Goal: Task Accomplishment & Management: Manage account settings

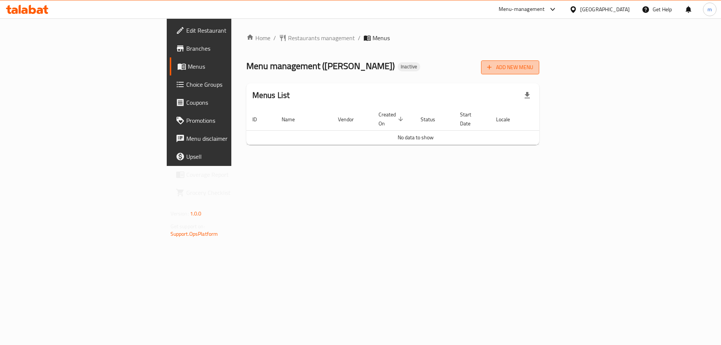
click at [533, 66] on span "Add New Menu" at bounding box center [510, 67] width 46 height 9
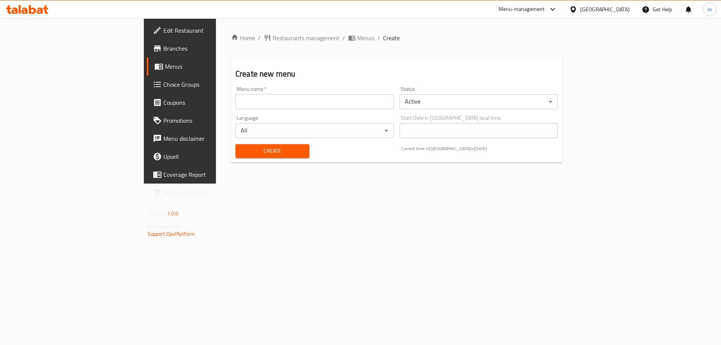
click at [291, 107] on input "text" at bounding box center [314, 101] width 158 height 15
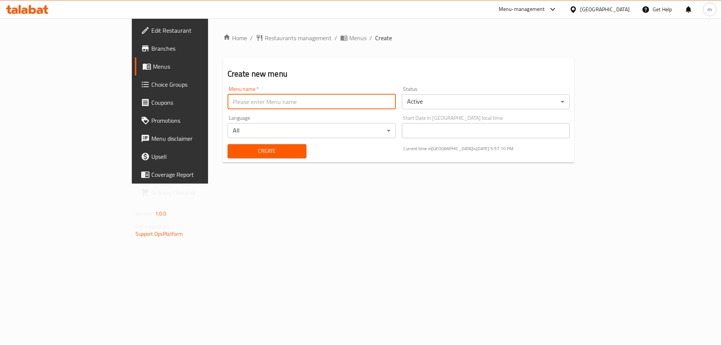
type input "Marwan"
click at [233, 151] on span "Create" at bounding box center [266, 150] width 67 height 9
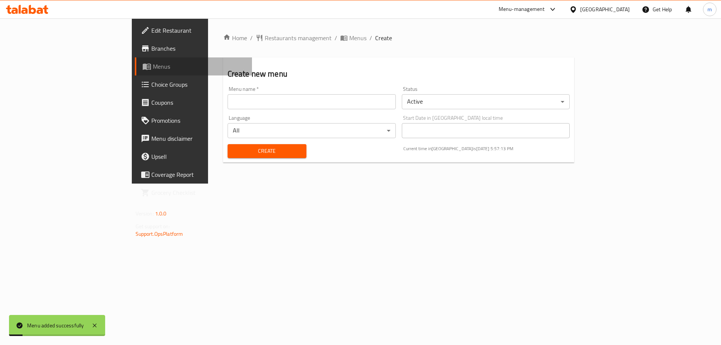
click at [135, 72] on link "Menus" at bounding box center [193, 66] width 117 height 18
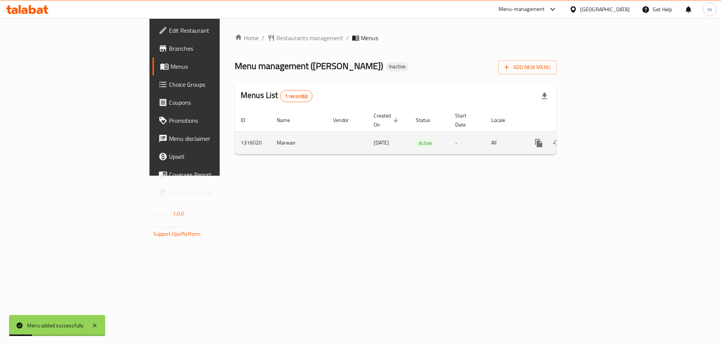
click at [602, 139] on link "enhanced table" at bounding box center [593, 143] width 18 height 18
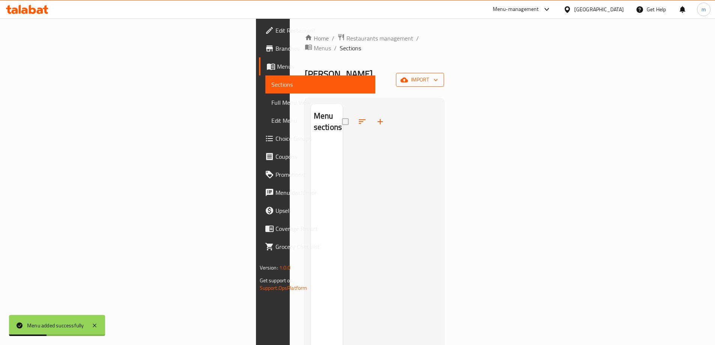
click at [444, 73] on button "import" at bounding box center [420, 80] width 48 height 14
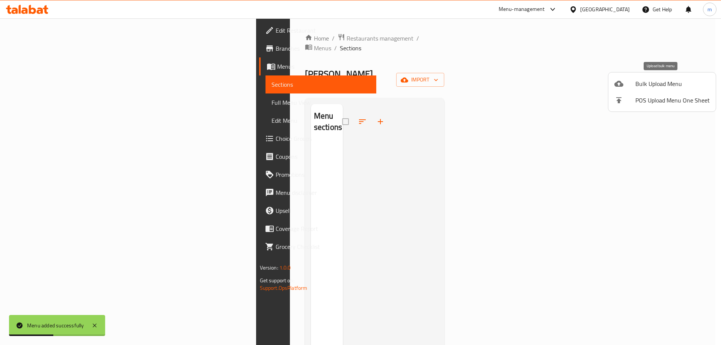
click at [621, 81] on icon at bounding box center [618, 83] width 9 height 9
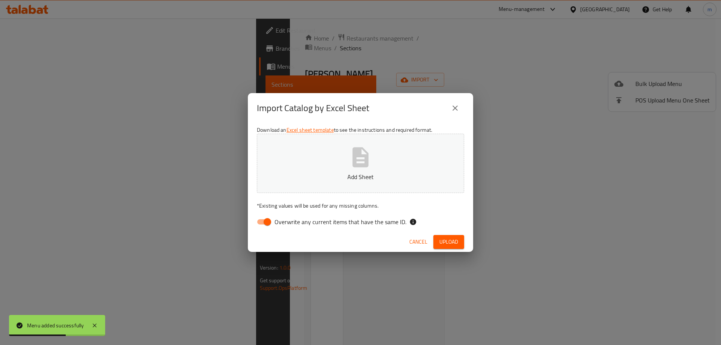
click at [273, 223] on input "Overwrite any current items that have the same ID." at bounding box center [267, 222] width 43 height 14
checkbox input "false"
click at [452, 242] on span "Upload" at bounding box center [448, 241] width 19 height 9
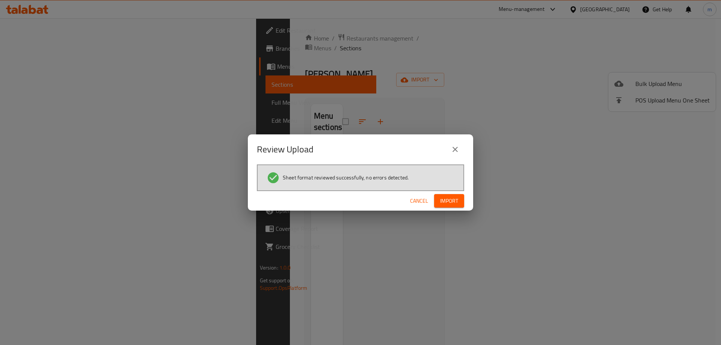
click at [451, 191] on div "Cancel Import" at bounding box center [360, 201] width 225 height 20
click at [452, 199] on span "Import" at bounding box center [449, 200] width 18 height 9
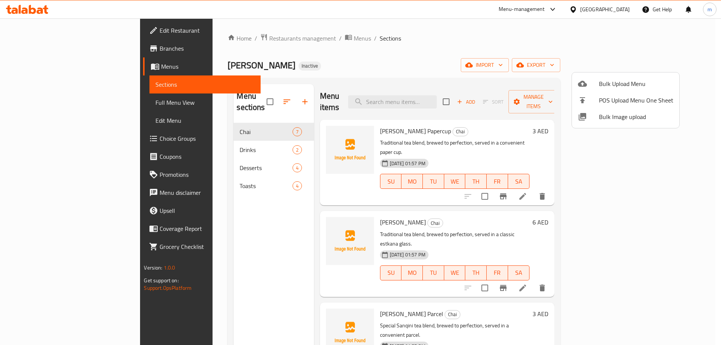
click at [529, 62] on div at bounding box center [360, 172] width 721 height 345
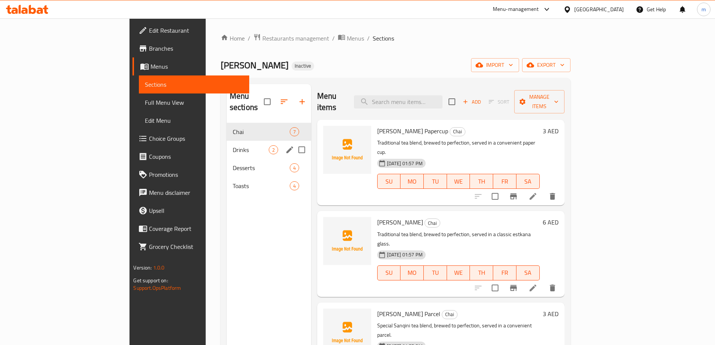
click at [227, 145] on div "Drinks 2" at bounding box center [269, 150] width 84 height 18
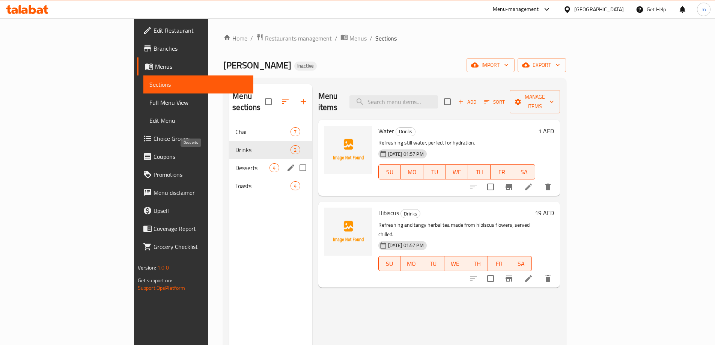
click at [235, 163] on span "Desserts" at bounding box center [252, 167] width 34 height 9
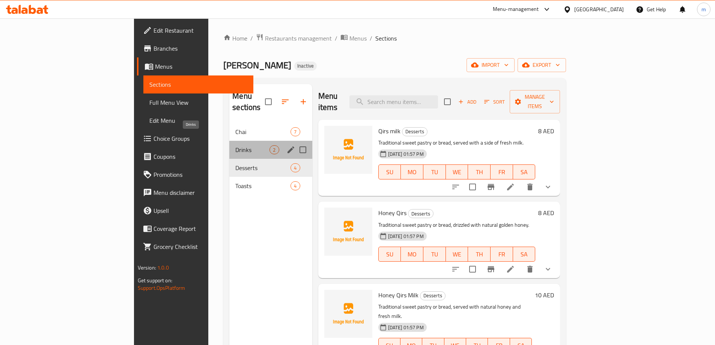
click at [235, 145] on span "Drinks" at bounding box center [252, 149] width 34 height 9
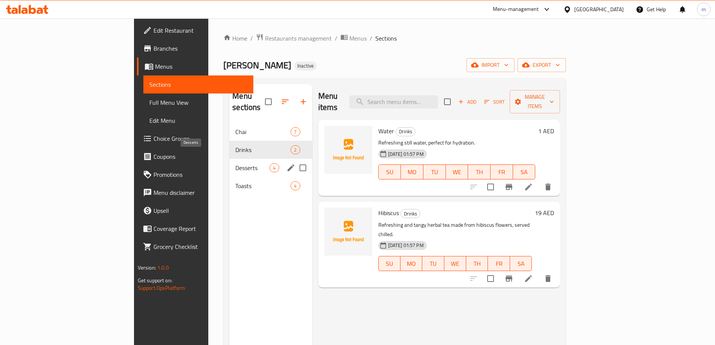
click at [235, 163] on span "Desserts" at bounding box center [252, 167] width 34 height 9
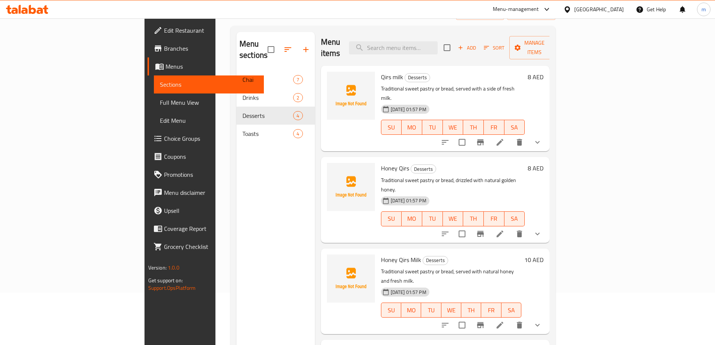
scroll to position [105, 0]
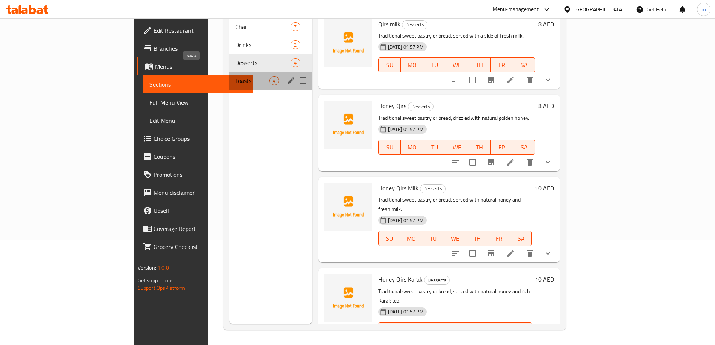
click at [235, 76] on span "Toasts" at bounding box center [252, 80] width 34 height 9
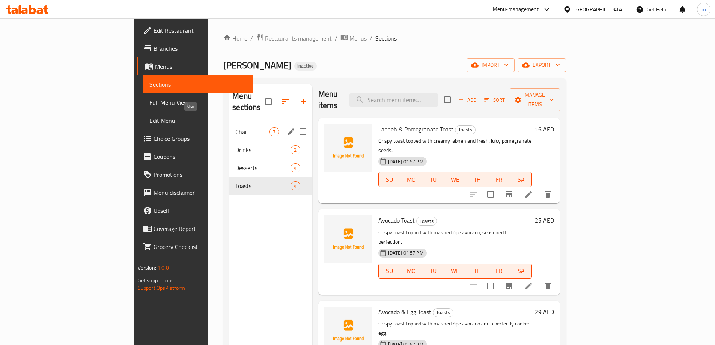
click at [235, 127] on span "Chai" at bounding box center [252, 131] width 34 height 9
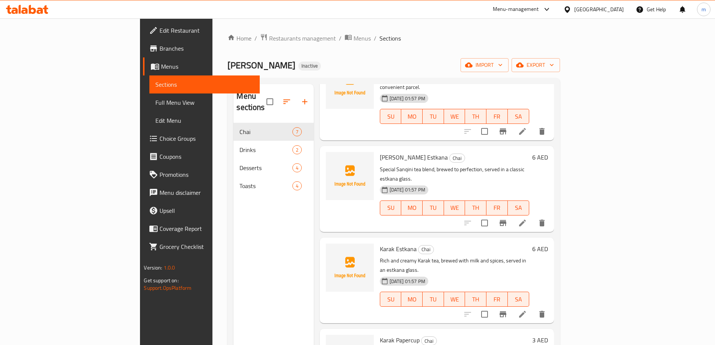
click at [155, 100] on span "Full Menu View" at bounding box center [204, 102] width 98 height 9
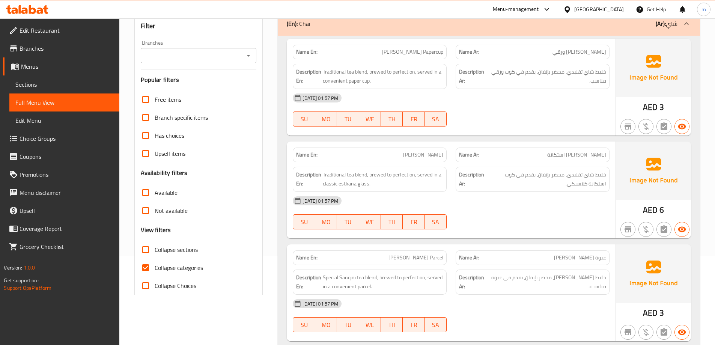
scroll to position [188, 0]
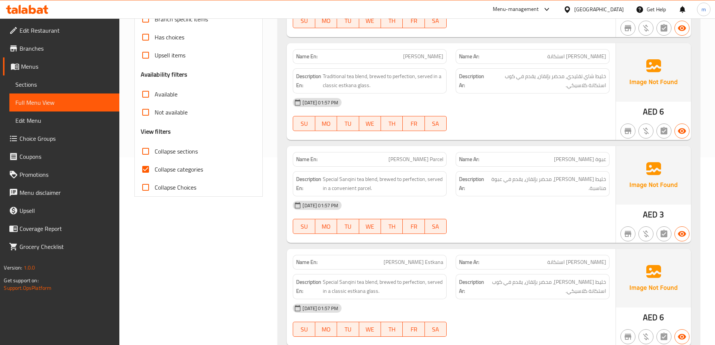
click at [176, 167] on span "Collapse categories" at bounding box center [179, 169] width 48 height 9
click at [155, 167] on input "Collapse categories" at bounding box center [146, 169] width 18 height 18
checkbox input "false"
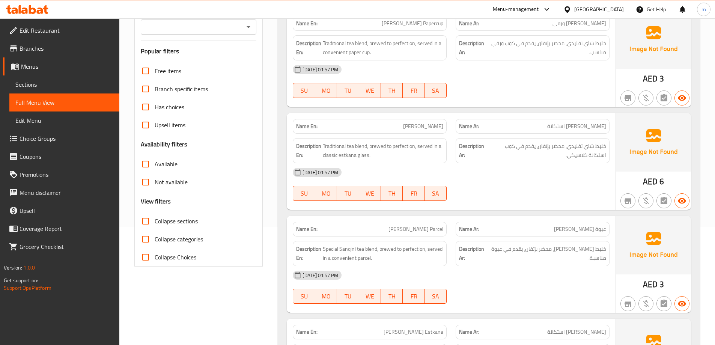
scroll to position [0, 0]
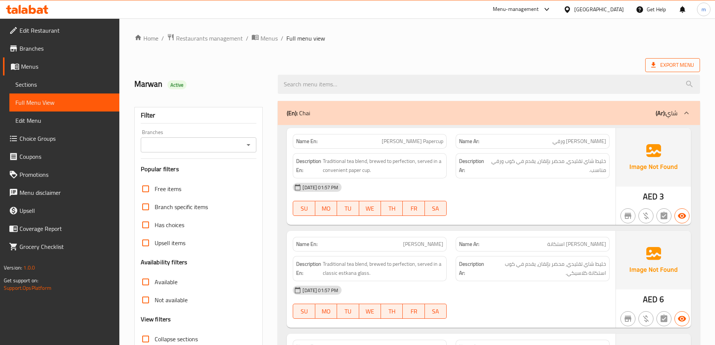
click at [669, 64] on span "Export Menu" at bounding box center [672, 64] width 43 height 9
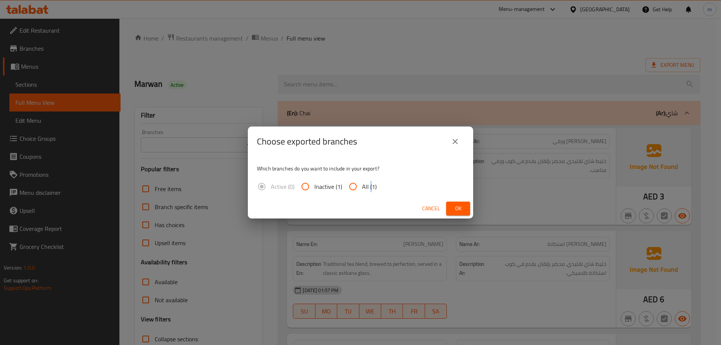
click at [369, 185] on span "All (1)" at bounding box center [369, 186] width 15 height 9
click at [352, 187] on input "All (1)" at bounding box center [353, 187] width 18 height 18
radio input "true"
click at [459, 210] on span "Ok" at bounding box center [458, 208] width 12 height 9
